Goal: Information Seeking & Learning: Get advice/opinions

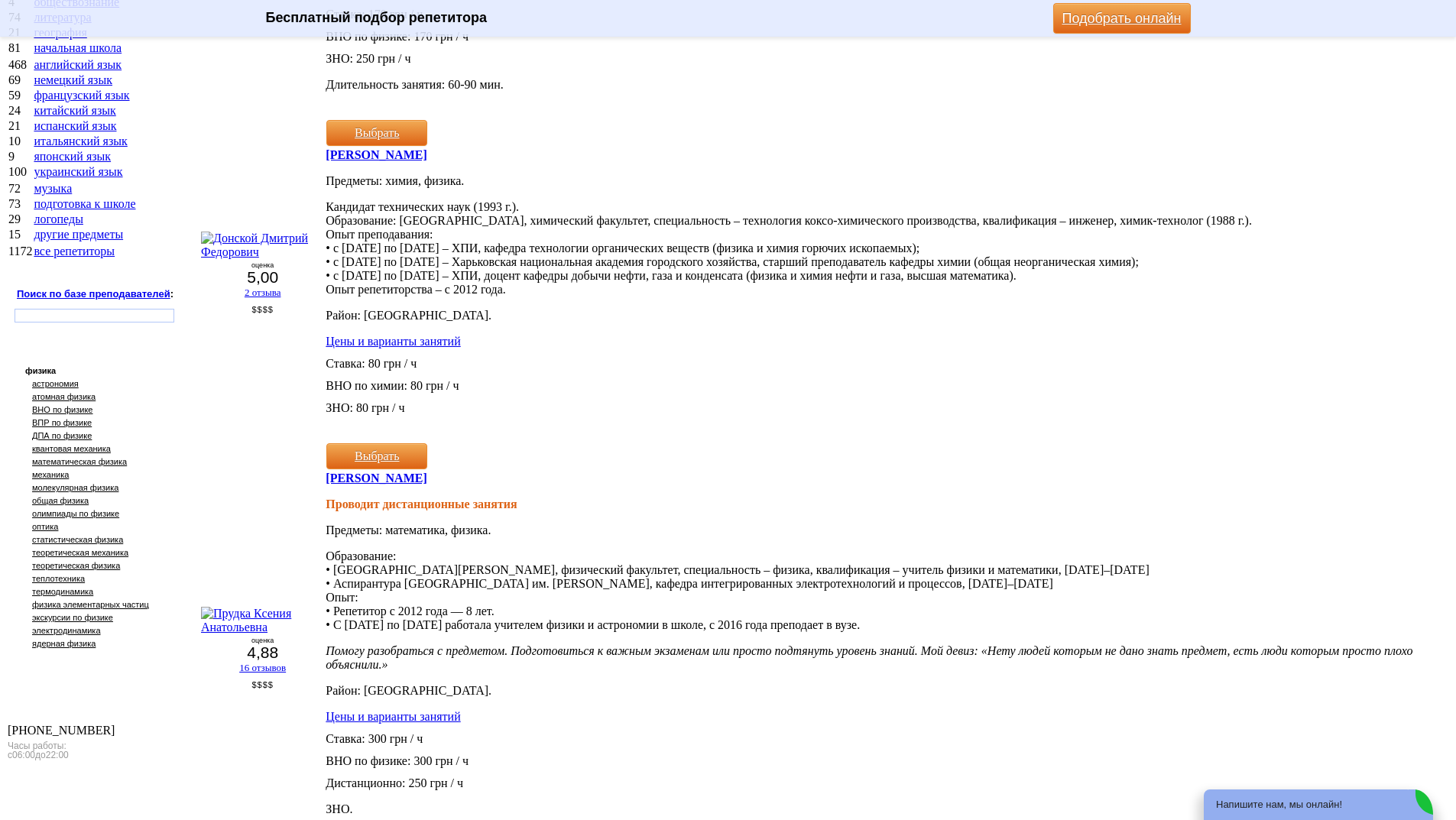
scroll to position [1433, 0]
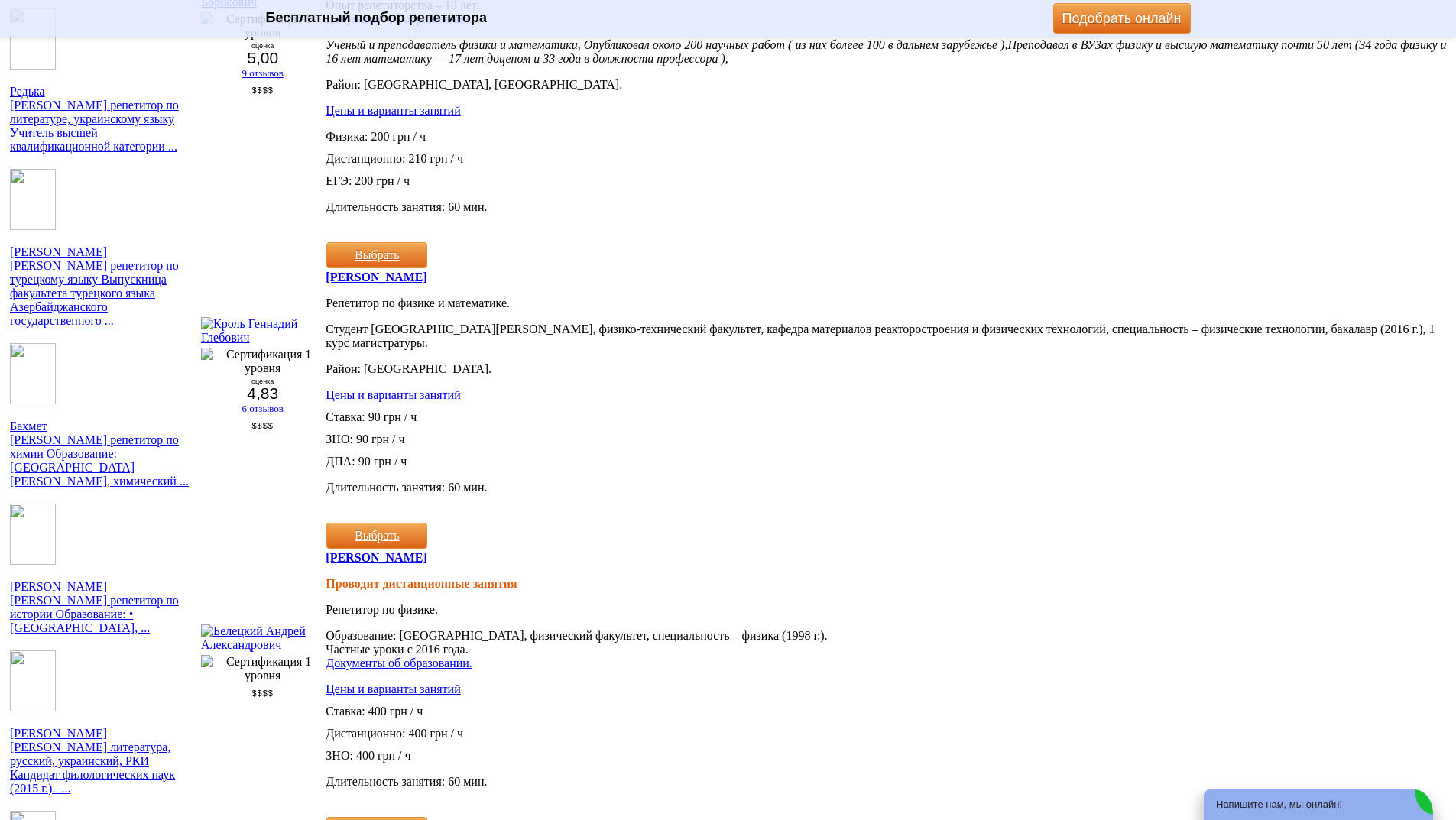
scroll to position [1777, 0]
